Goal: Navigation & Orientation: Go to known website

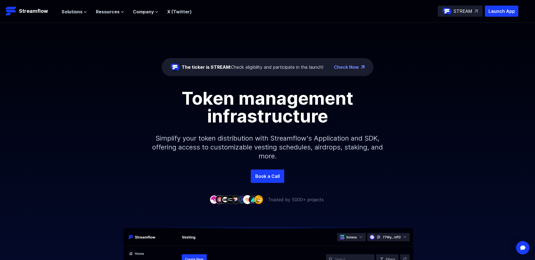
click at [461, 13] on p "STREAM" at bounding box center [462, 11] width 19 height 7
click at [117, 11] on span "Resources" at bounding box center [108, 11] width 24 height 7
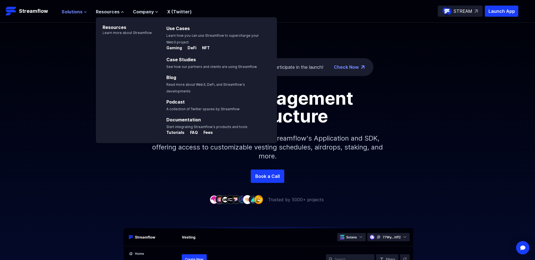
click at [77, 11] on span "Solutions" at bounding box center [72, 11] width 21 height 7
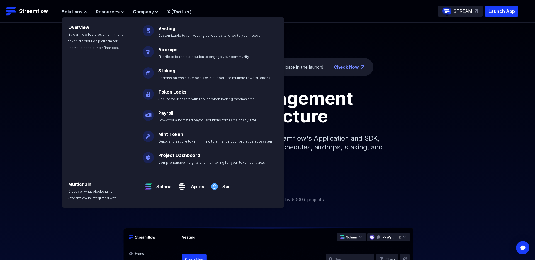
click at [147, 42] on img at bounding box center [148, 50] width 11 height 16
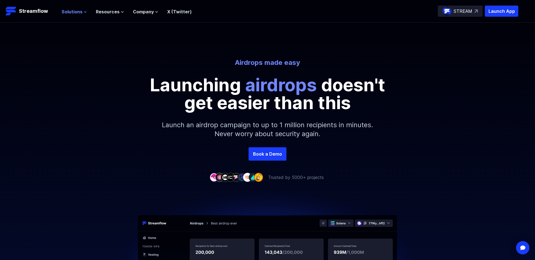
click at [71, 11] on span "Solutions" at bounding box center [72, 11] width 21 height 7
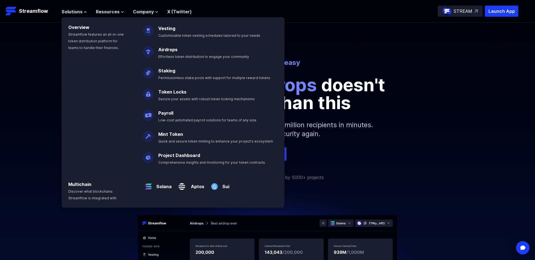
click at [185, 56] on span "Effortless token distribution to engage your community" at bounding box center [203, 57] width 91 height 4
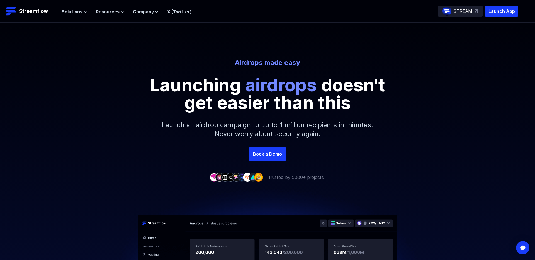
click at [498, 17] on header "Streamflow Launch App STREAM Solutions Overview Streamflow features an all-in-o…" at bounding box center [267, 11] width 535 height 23
click at [500, 15] on p "Launch App" at bounding box center [501, 11] width 33 height 11
